Goal: Task Accomplishment & Management: Complete application form

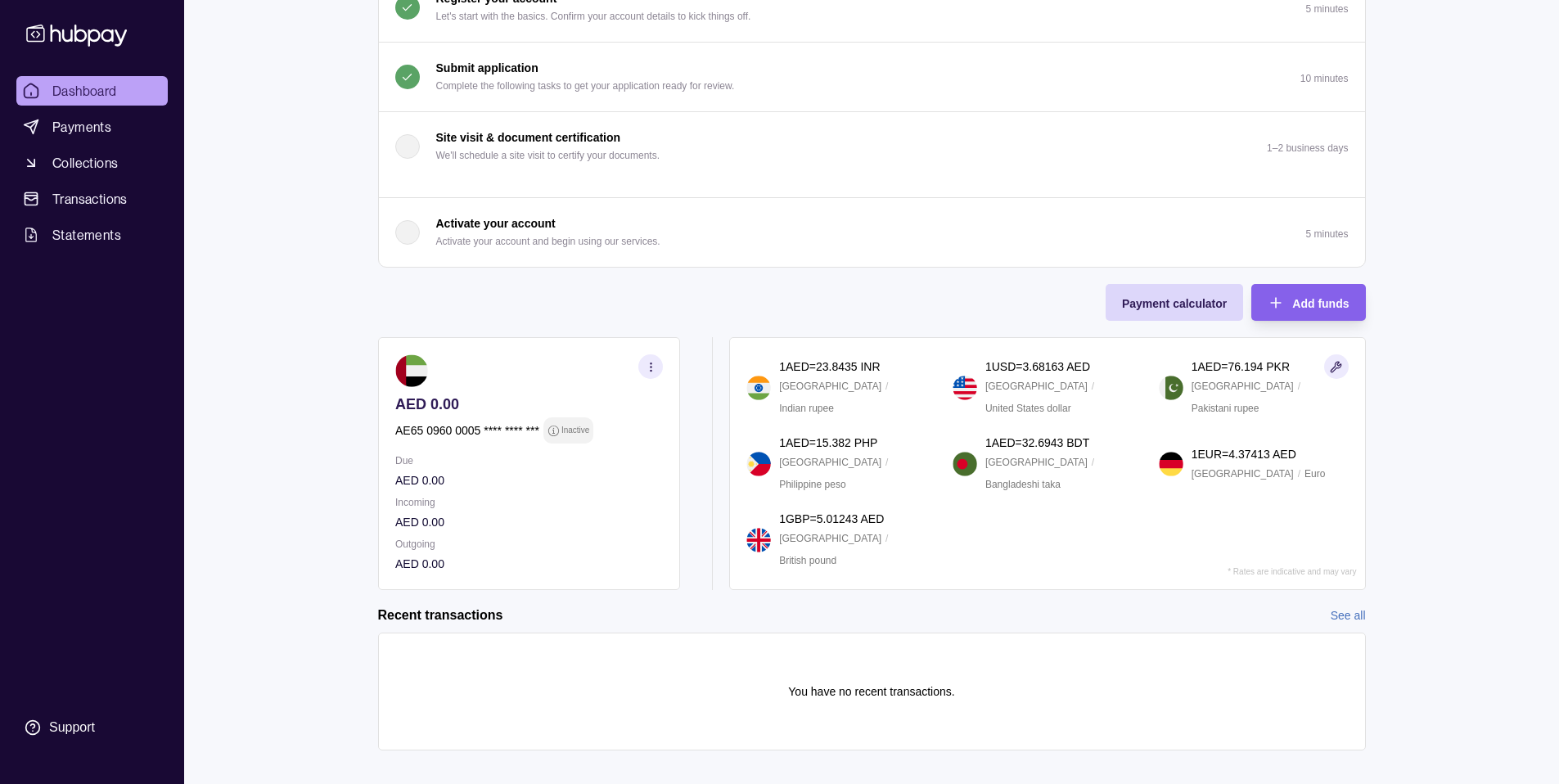
scroll to position [209, 0]
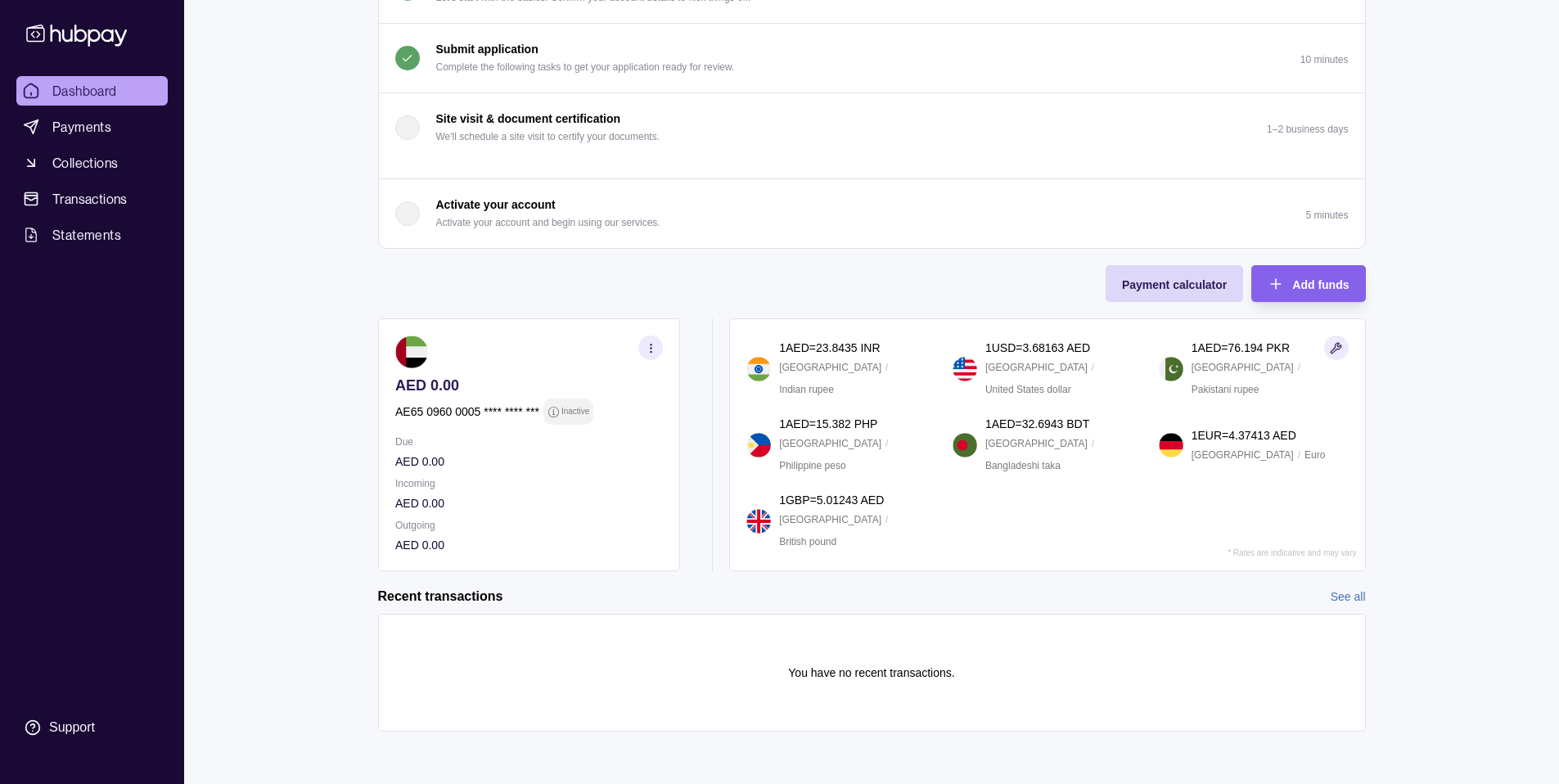
click at [538, 221] on p "Activate your account and begin using our services." at bounding box center [548, 222] width 224 height 18
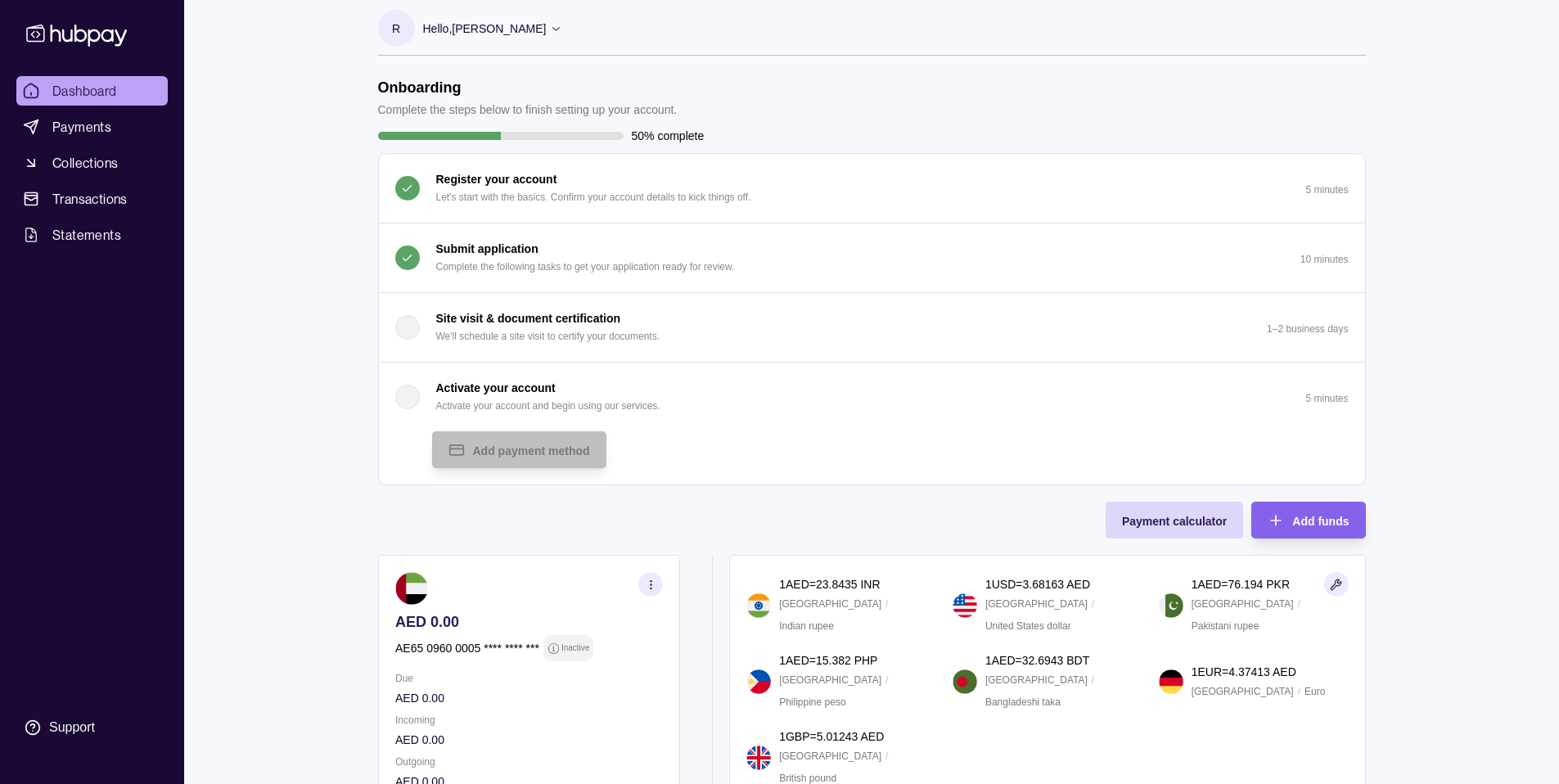
scroll to position [0, 0]
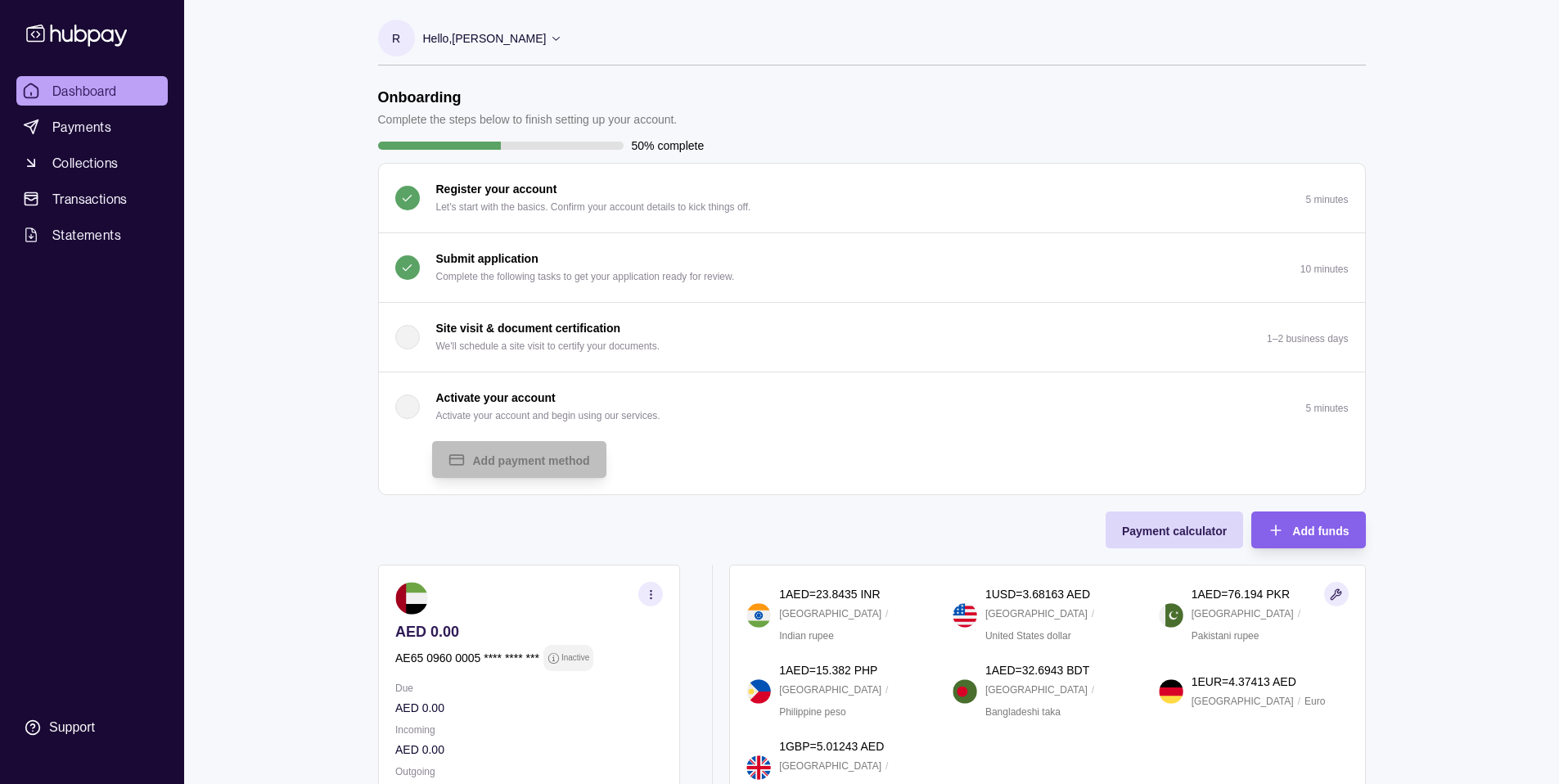
click at [491, 44] on p "Hello, [PERSON_NAME]" at bounding box center [485, 39] width 123 height 18
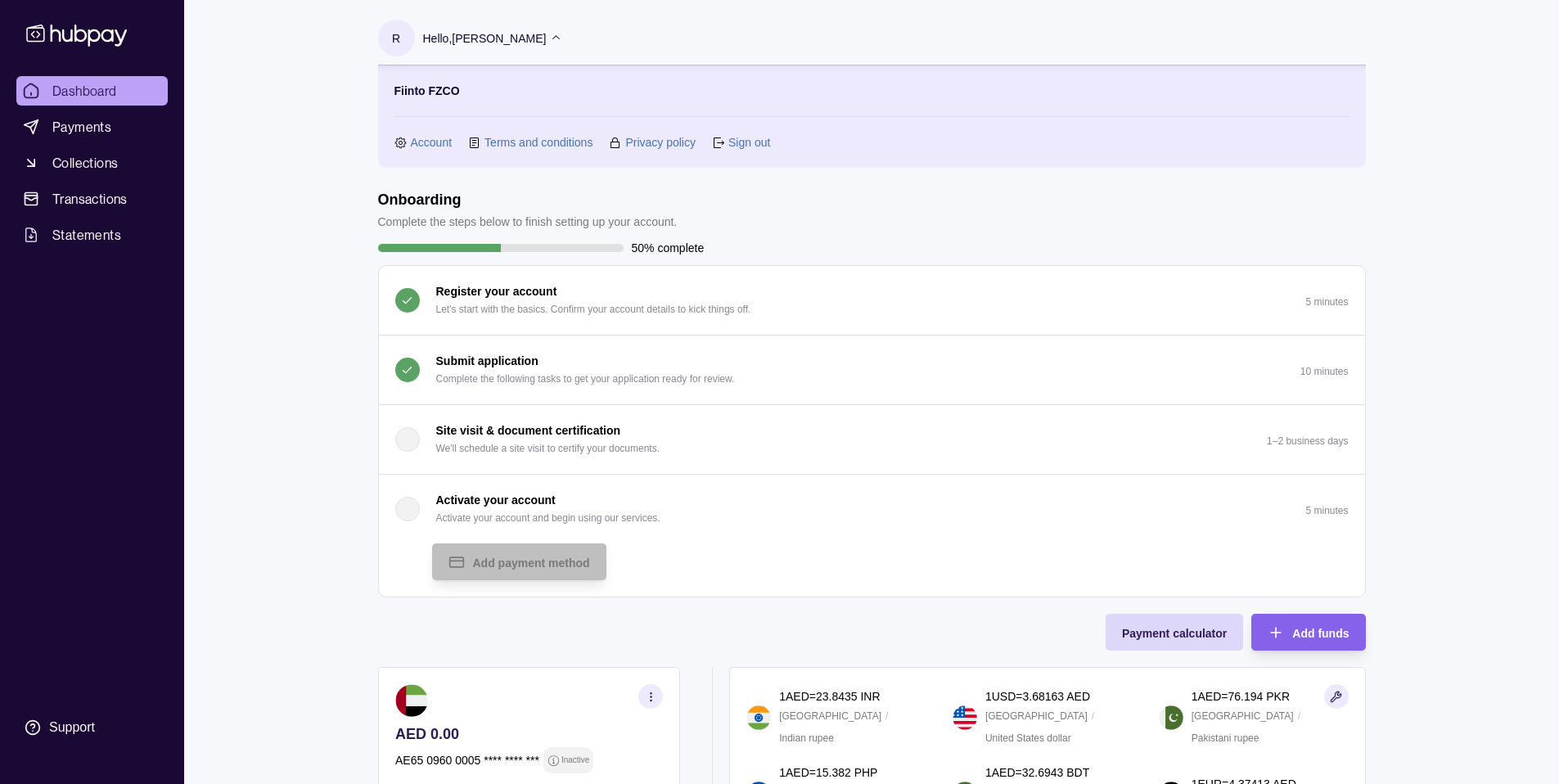
click at [491, 44] on p "Hello, [PERSON_NAME]" at bounding box center [485, 39] width 123 height 18
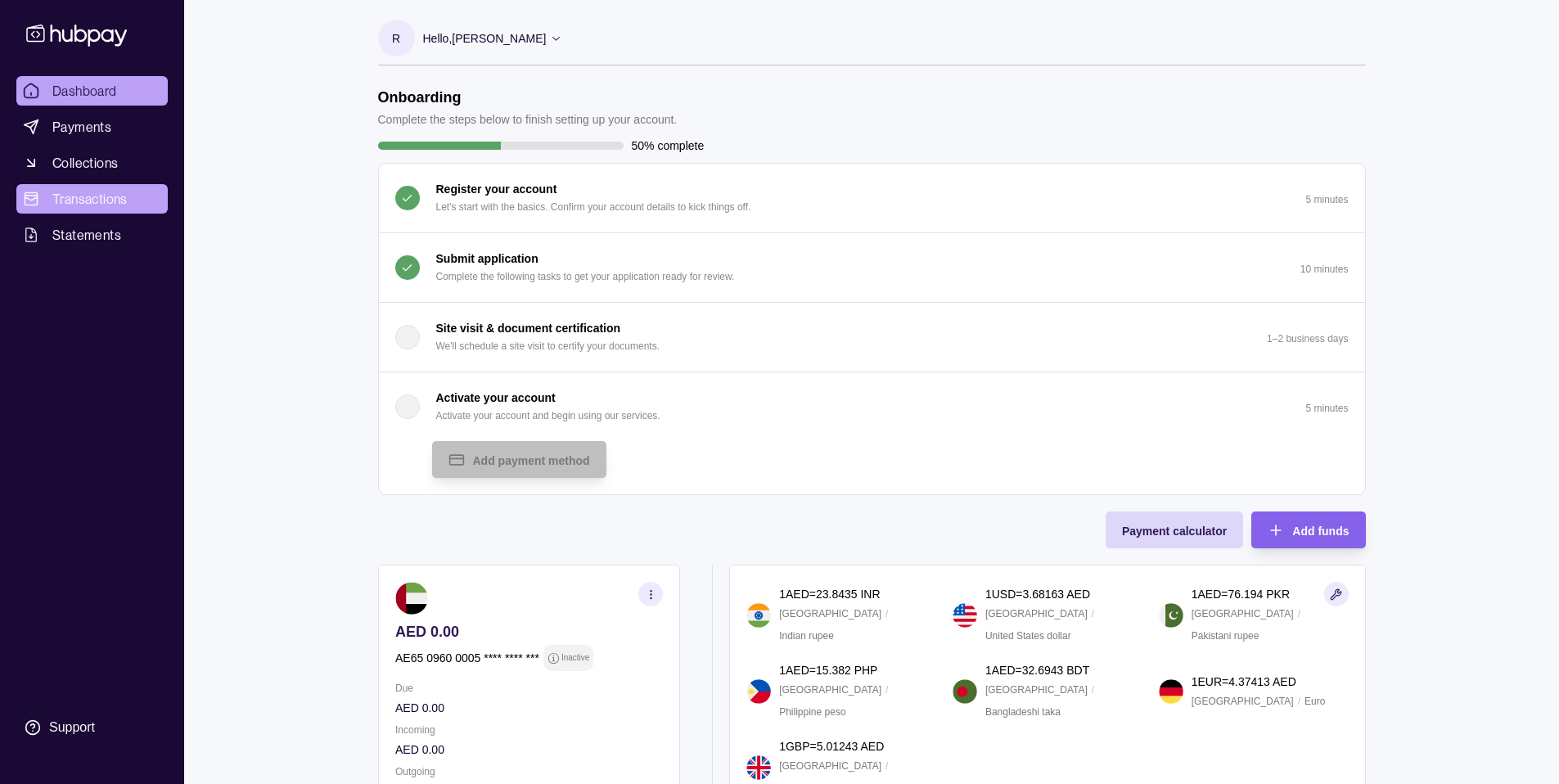
click at [85, 199] on span "Transactions" at bounding box center [90, 198] width 75 height 20
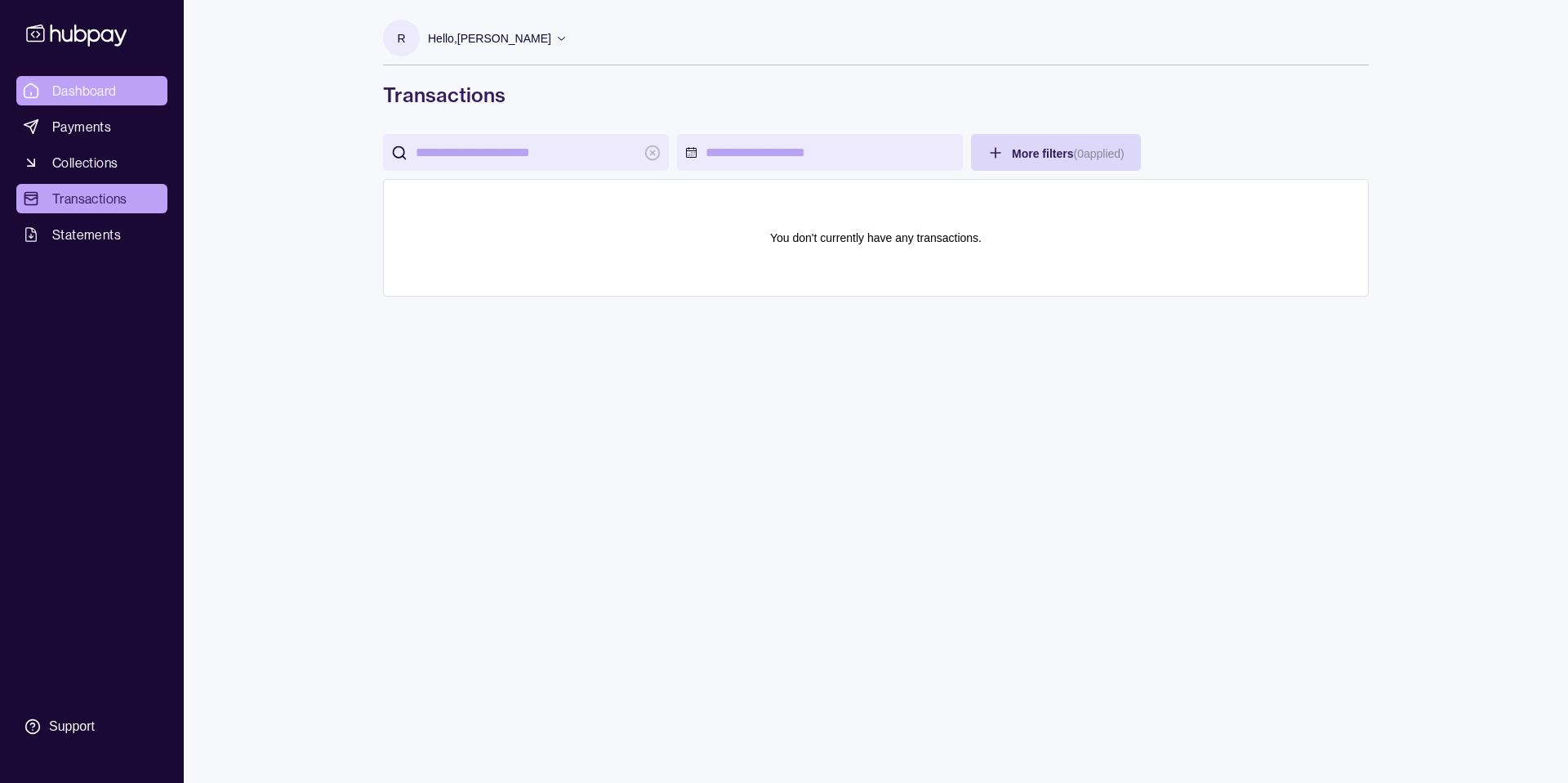
click at [109, 94] on span "Dashboard" at bounding box center [84, 91] width 64 height 20
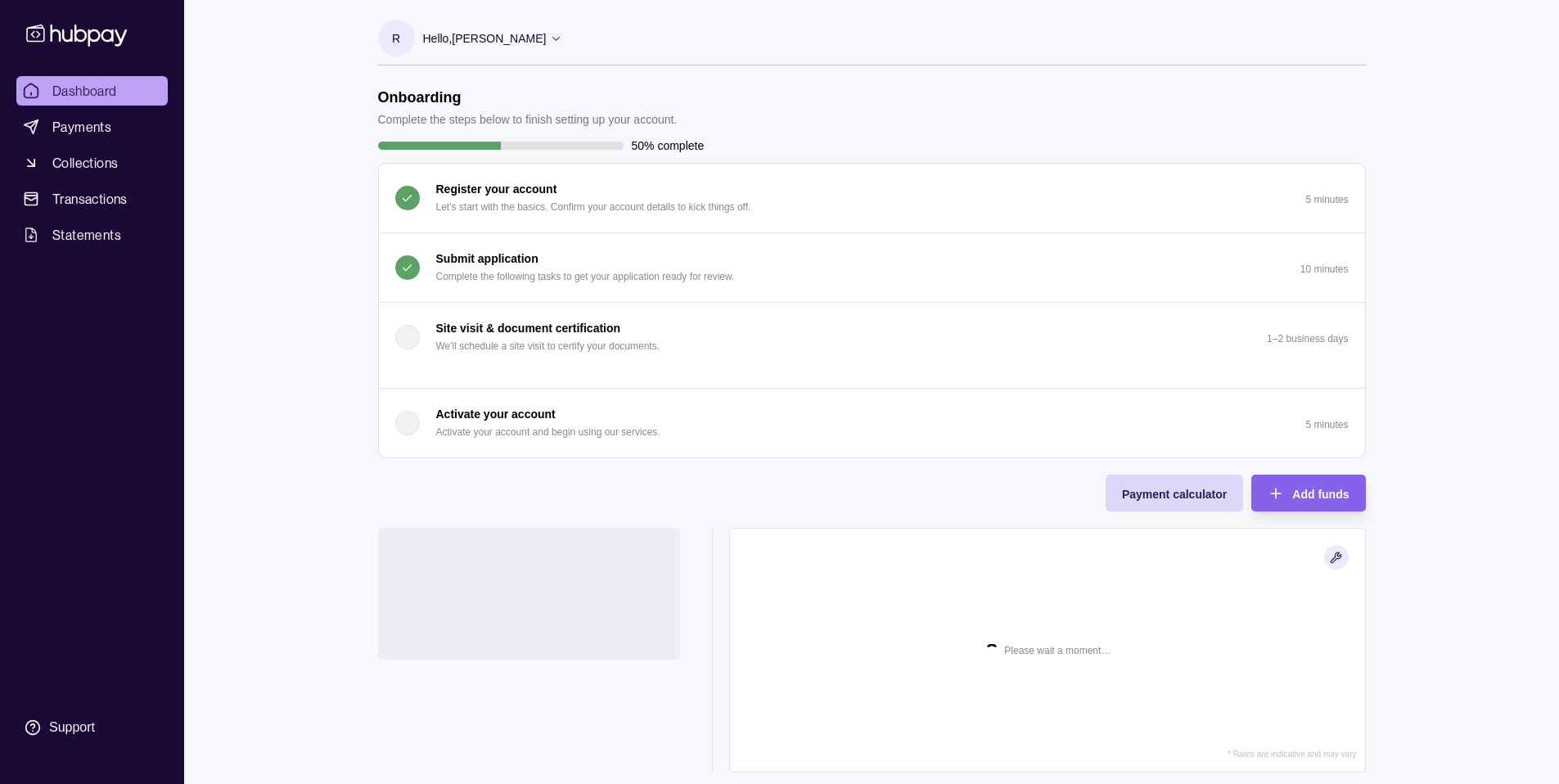
click at [469, 263] on p "Submit application" at bounding box center [487, 258] width 102 height 18
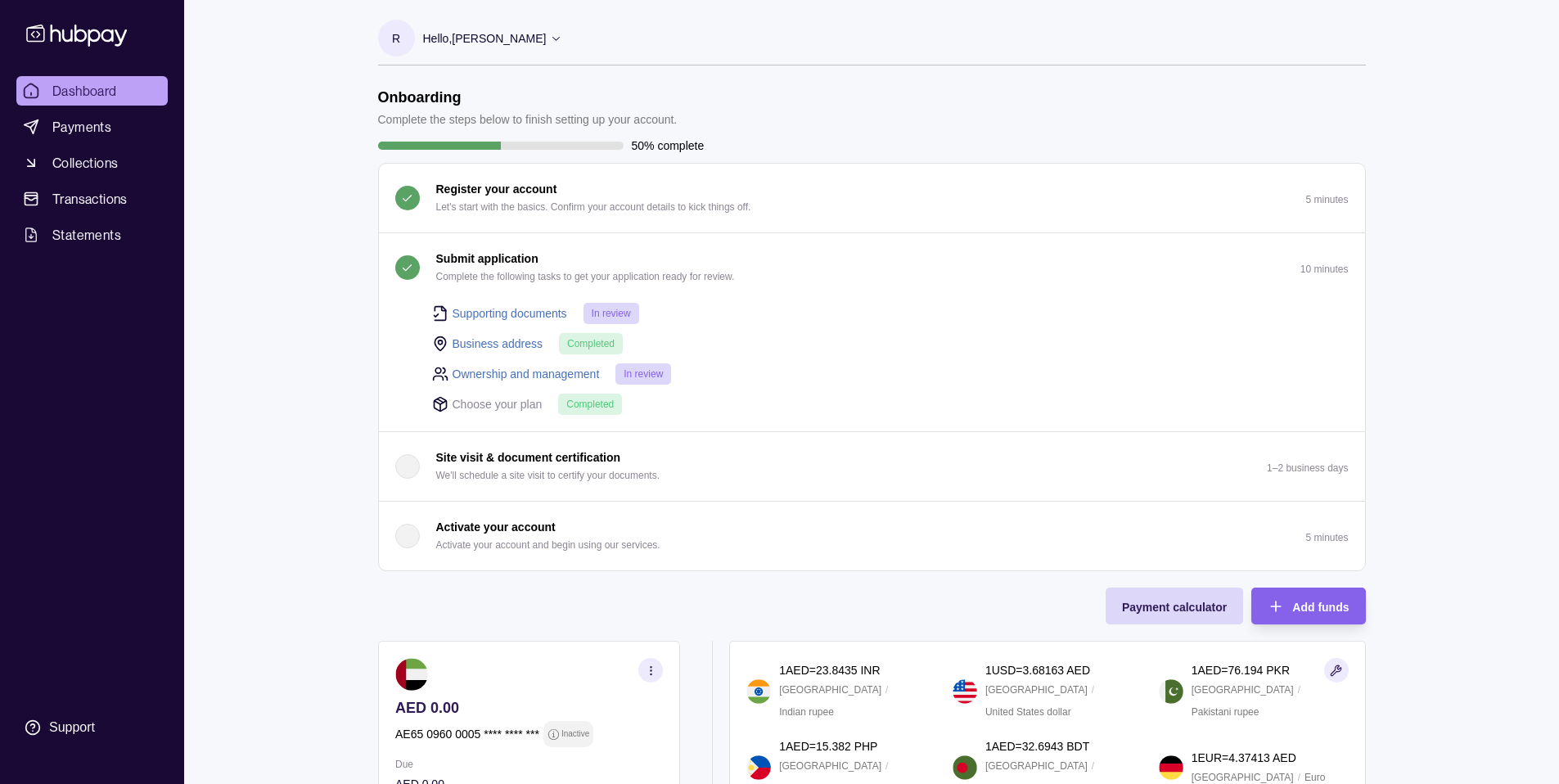
click at [462, 346] on link "Business address" at bounding box center [497, 343] width 90 height 18
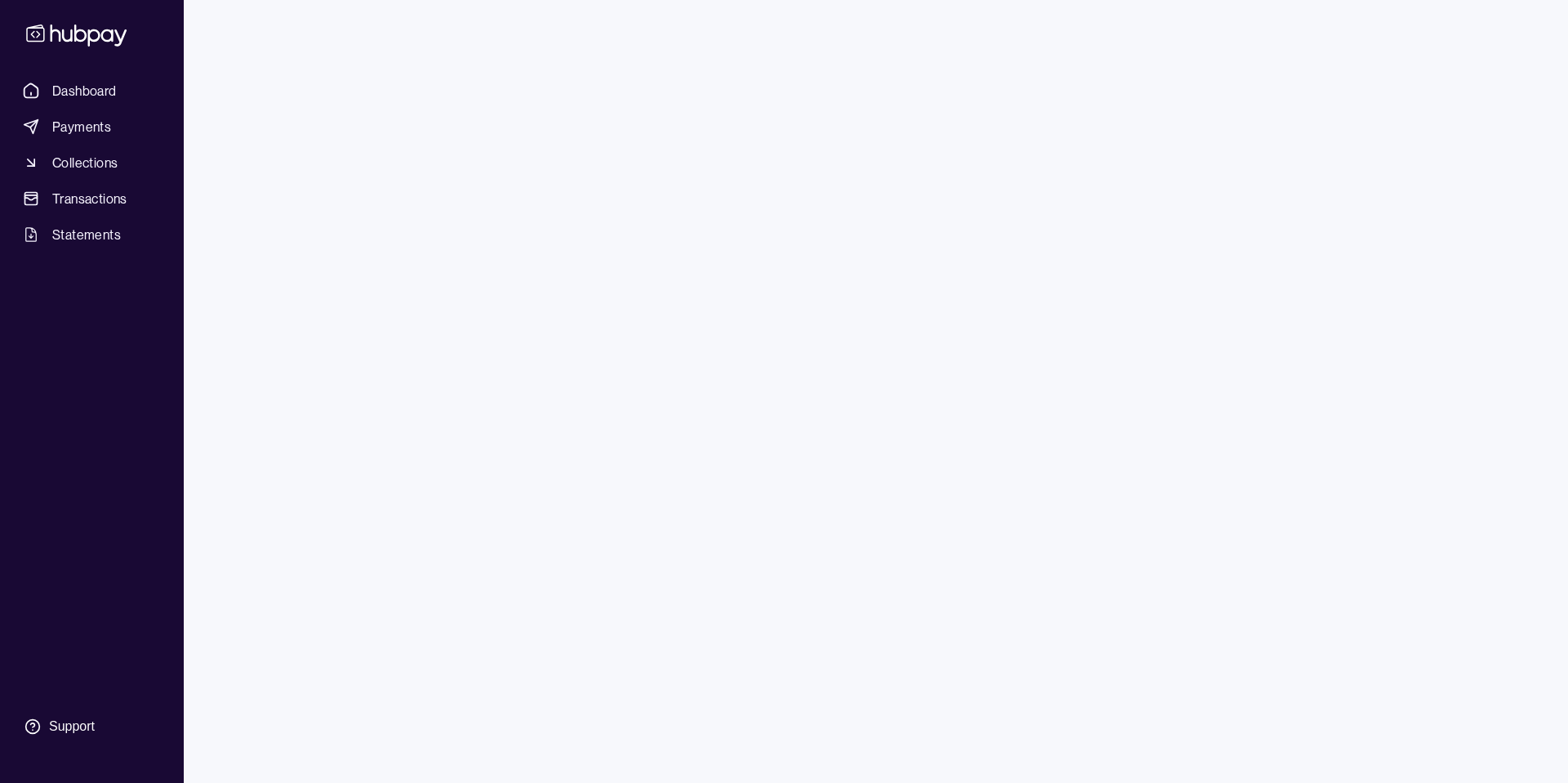
type input "**********"
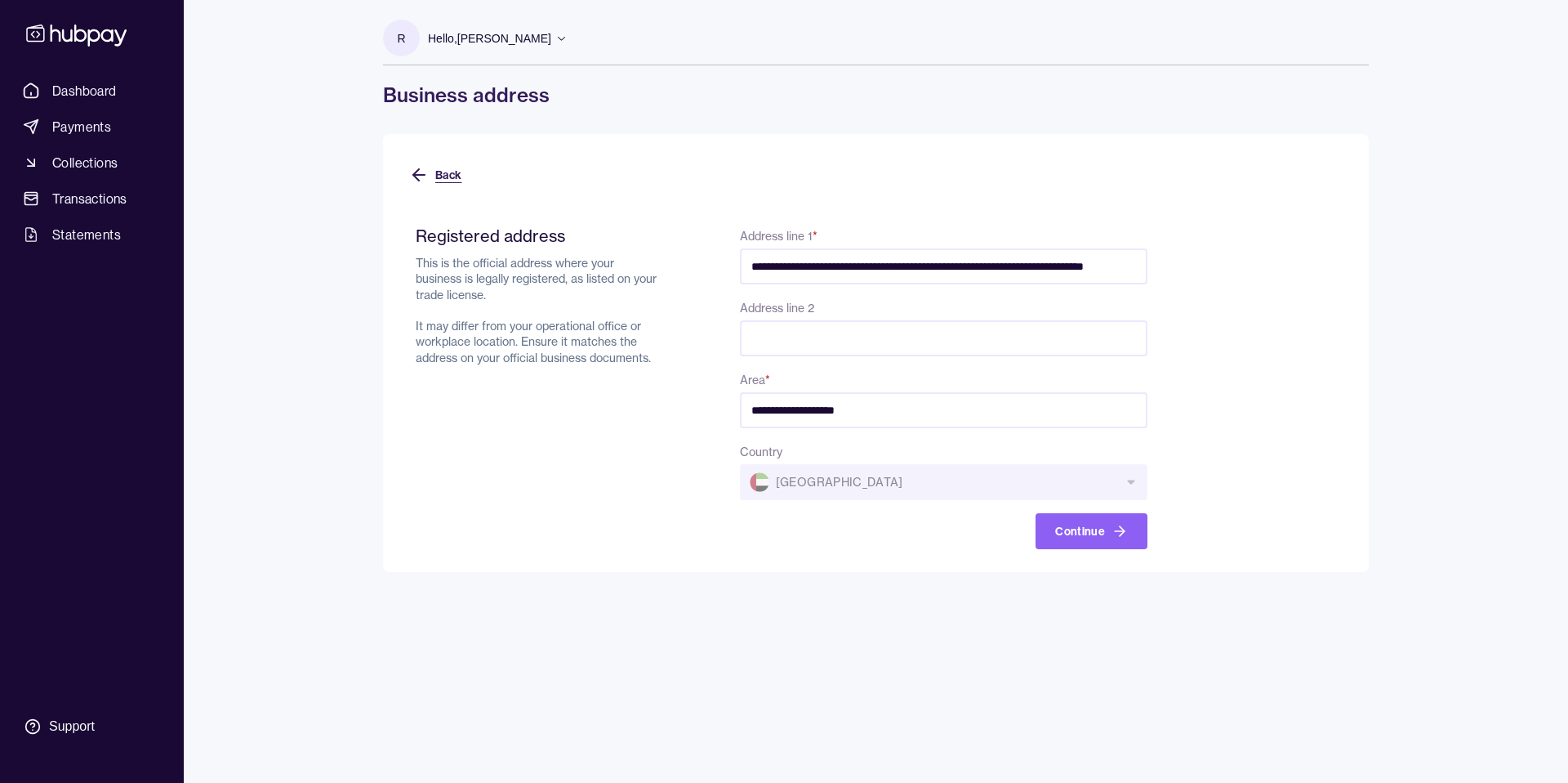
click at [419, 165] on icon at bounding box center [419, 174] width 20 height 20
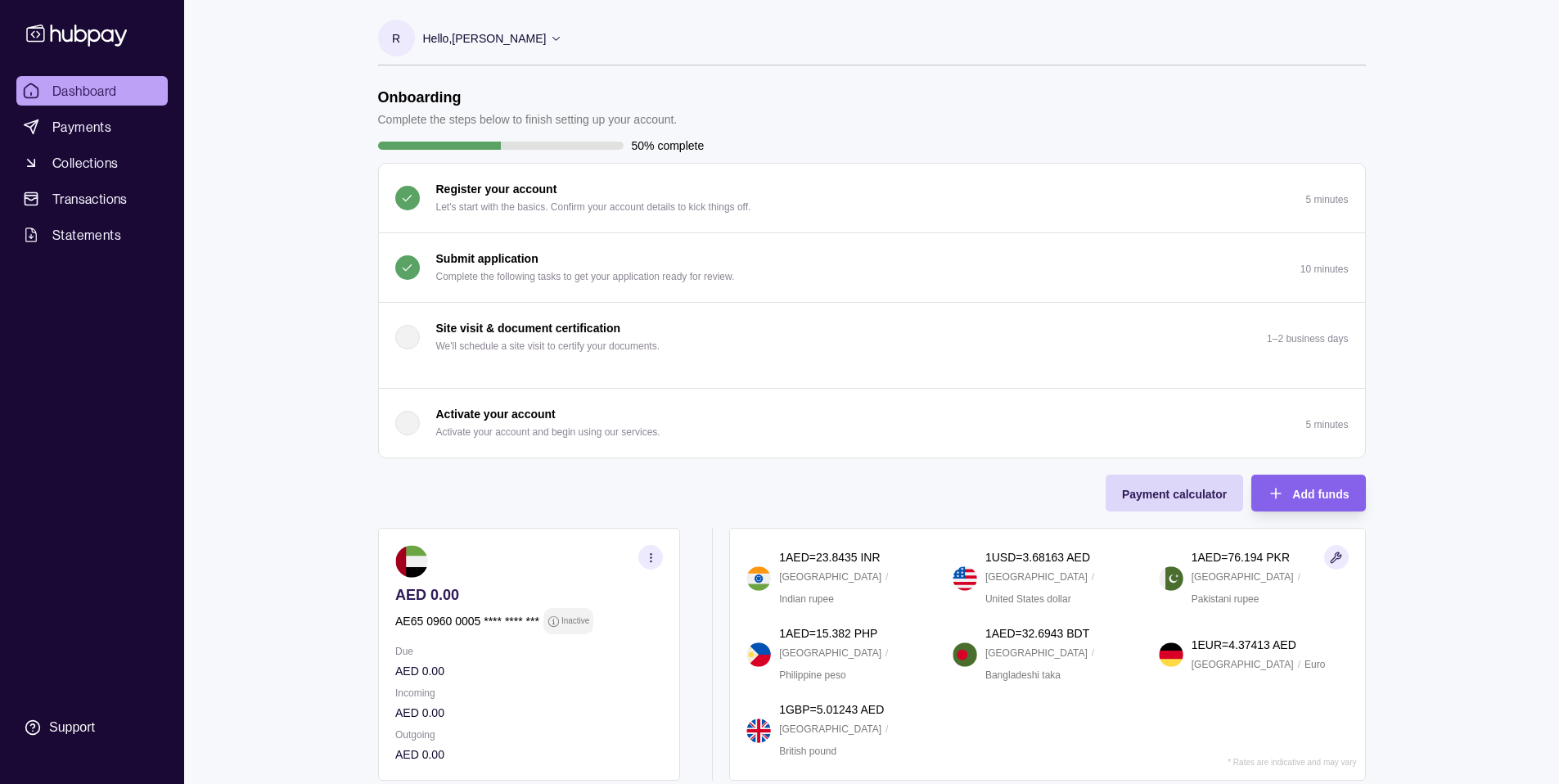
click at [504, 268] on p "Complete the following tasks to get your application ready for review." at bounding box center [585, 276] width 299 height 18
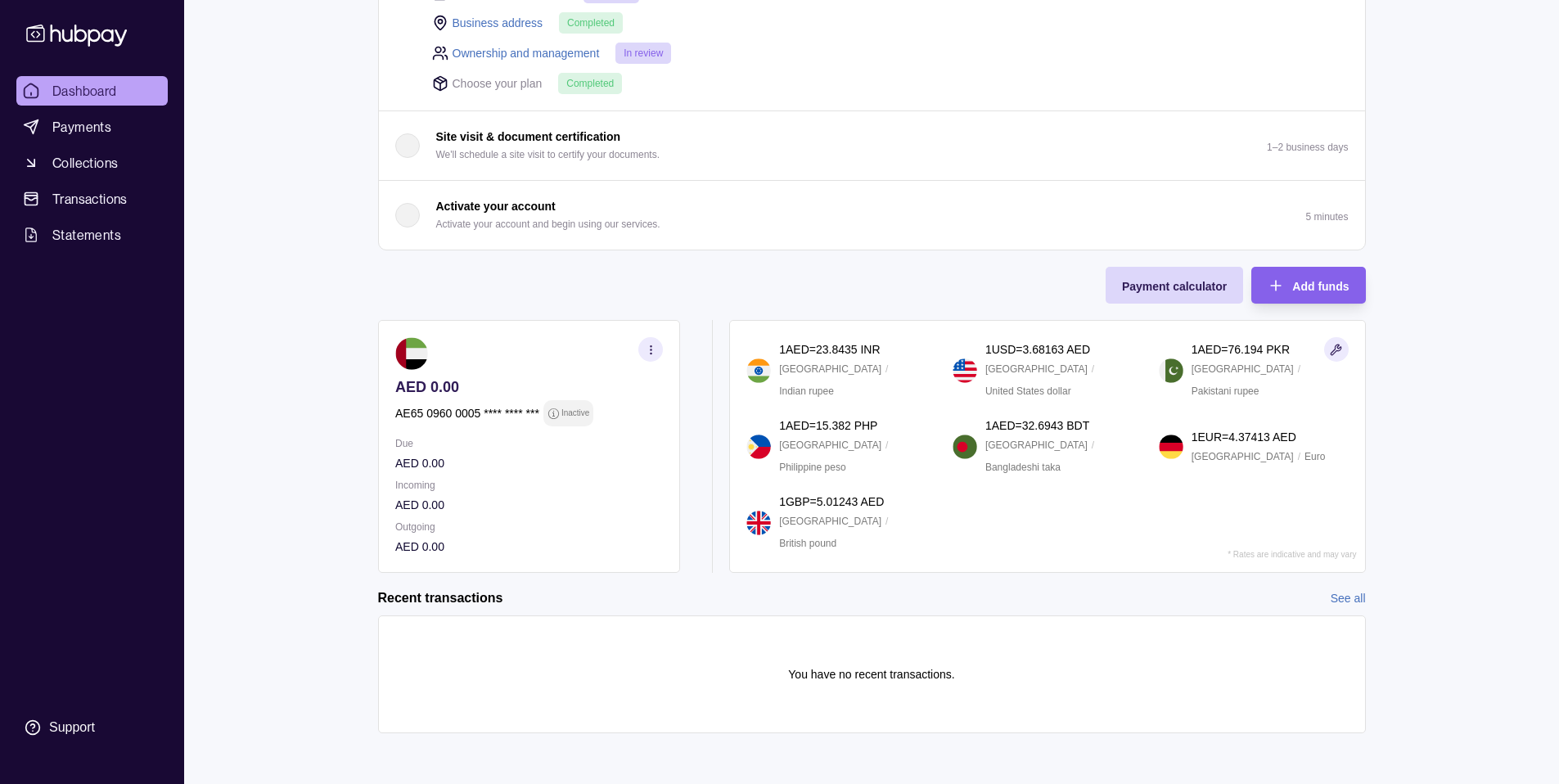
scroll to position [323, 0]
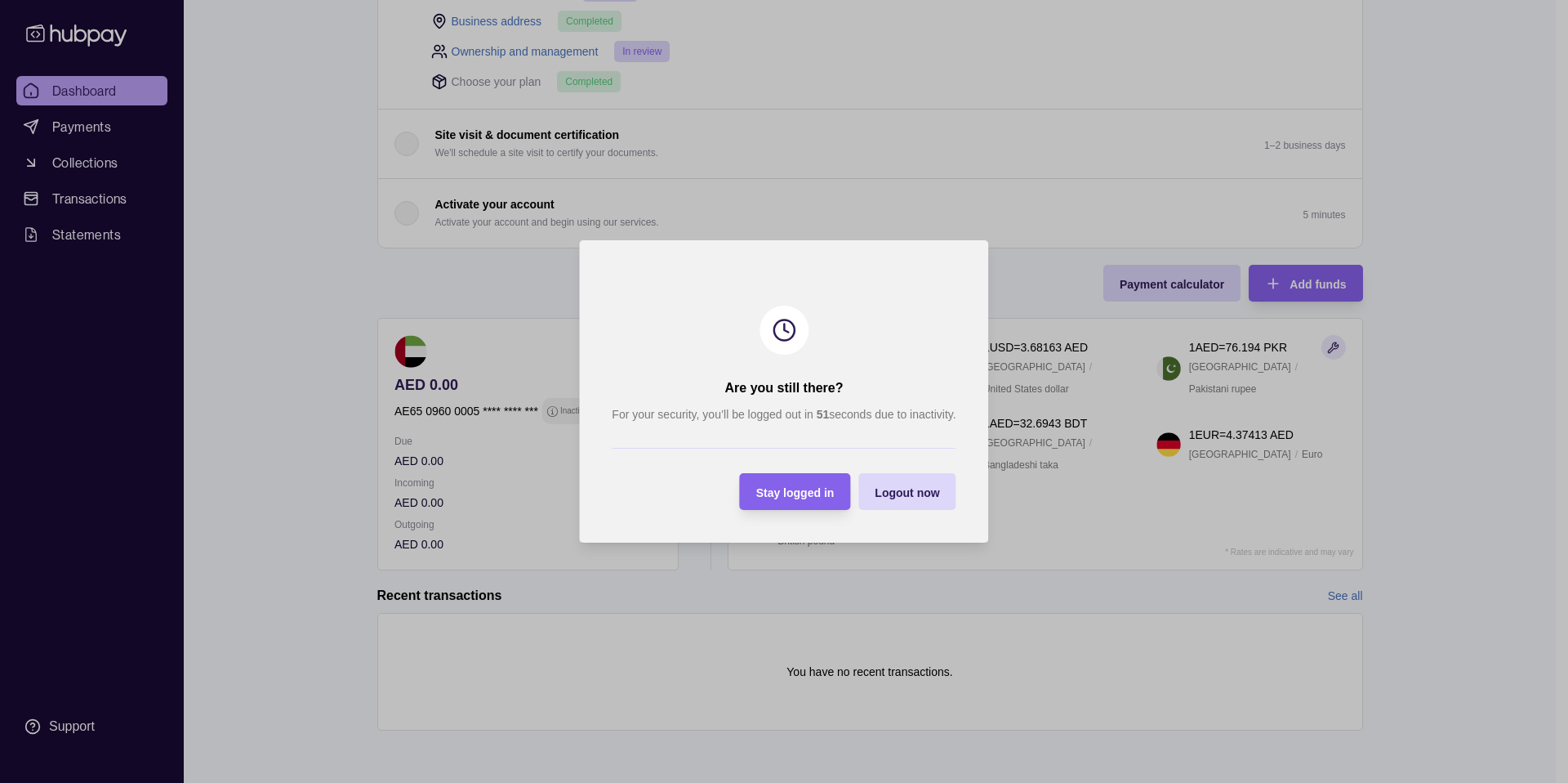
click at [822, 151] on div at bounding box center [784, 392] width 1568 height 783
click at [789, 487] on span "Stay logged in" at bounding box center [795, 492] width 78 height 13
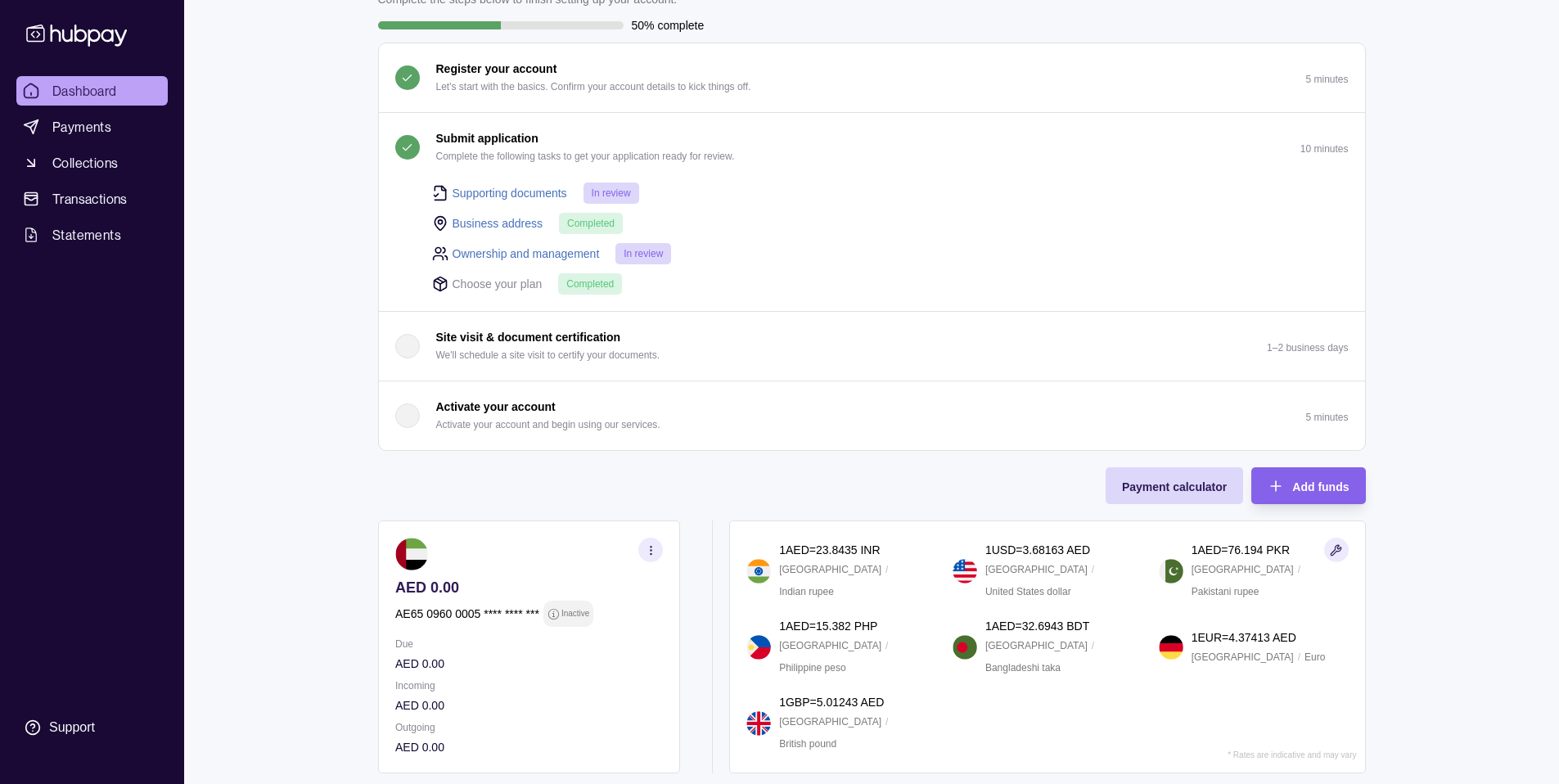
scroll to position [0, 0]
